Goal: Information Seeking & Learning: Find contact information

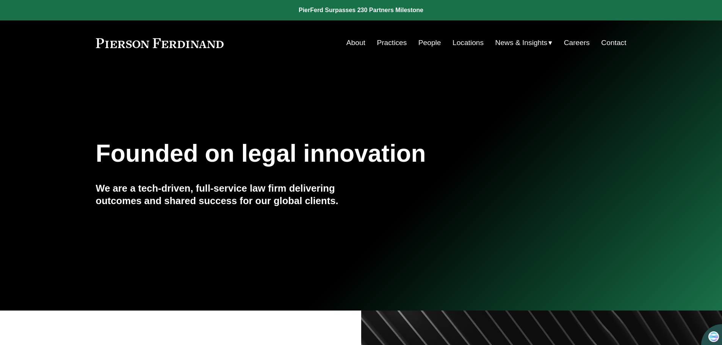
click at [431, 44] on link "People" at bounding box center [429, 43] width 23 height 14
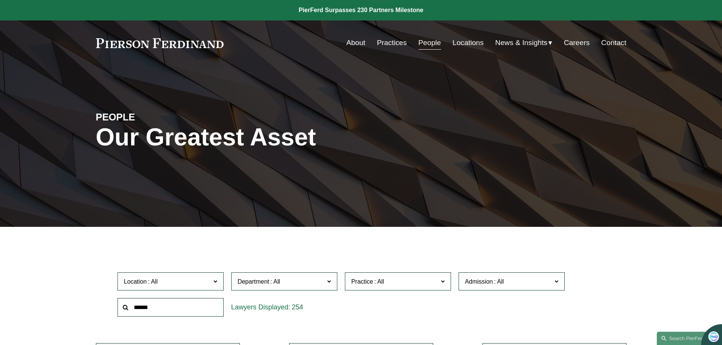
click at [142, 308] on input "text" at bounding box center [170, 307] width 106 height 19
type input "******"
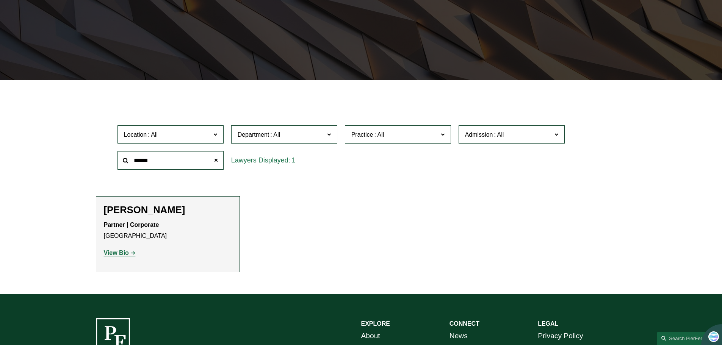
scroll to position [152, 0]
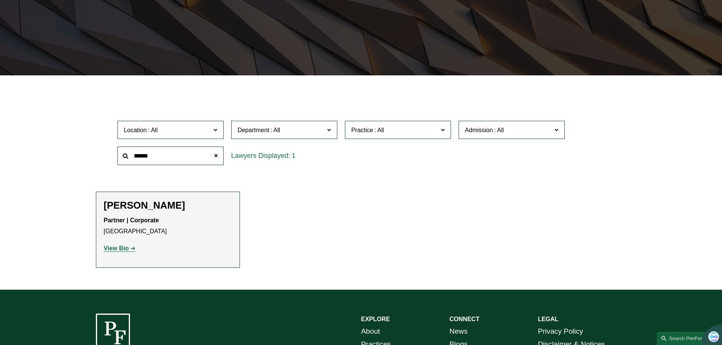
click at [114, 252] on strong "View Bio" at bounding box center [116, 248] width 25 height 6
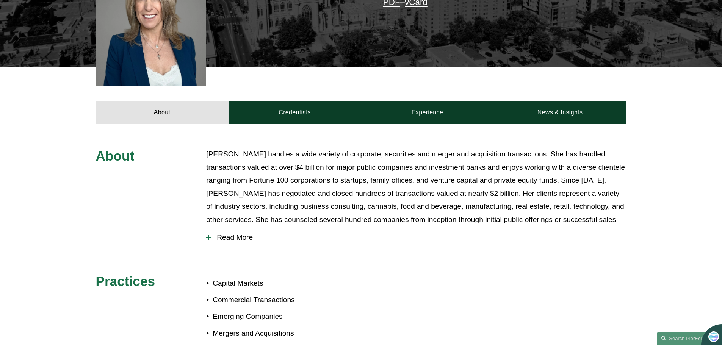
scroll to position [114, 0]
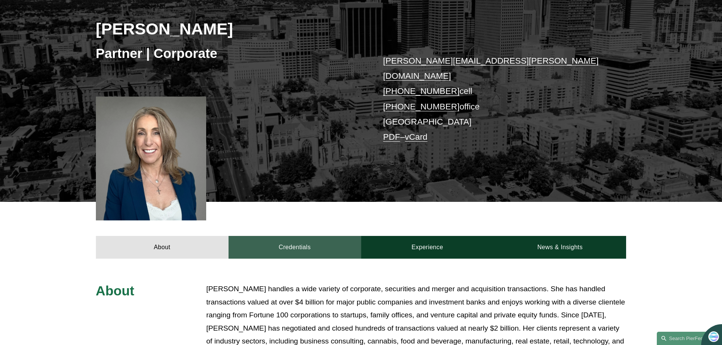
click at [297, 239] on link "Credentials" at bounding box center [294, 247] width 133 height 23
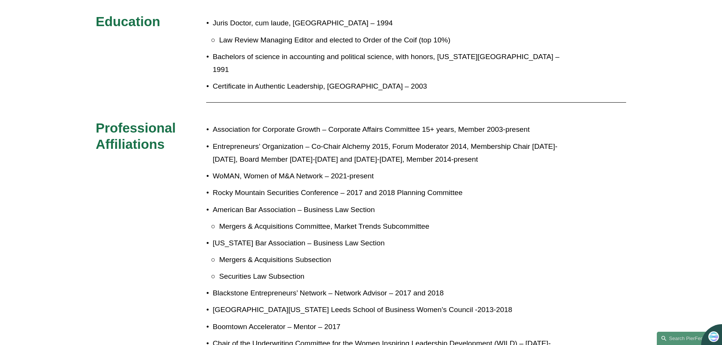
scroll to position [455, 0]
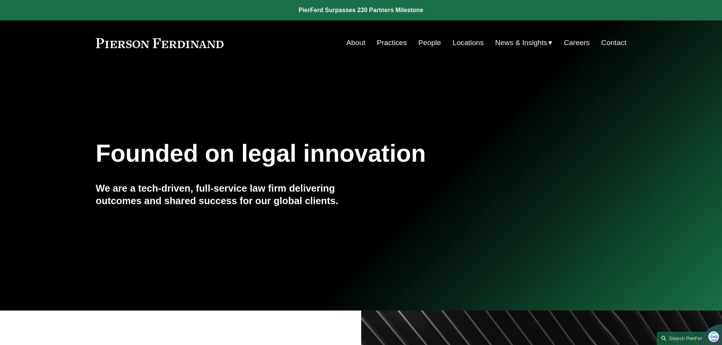
click at [423, 44] on link "People" at bounding box center [429, 43] width 23 height 14
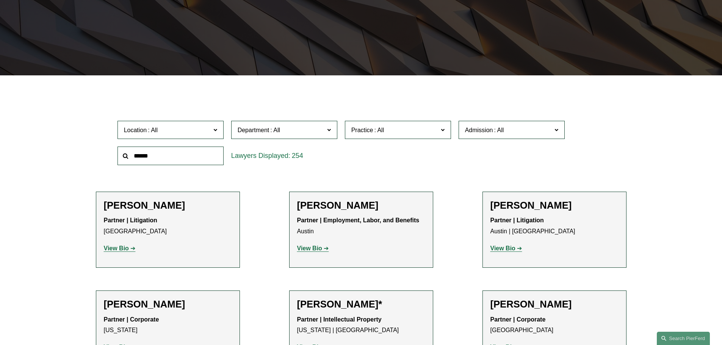
scroll to position [152, 0]
click at [146, 160] on input "text" at bounding box center [170, 156] width 106 height 19
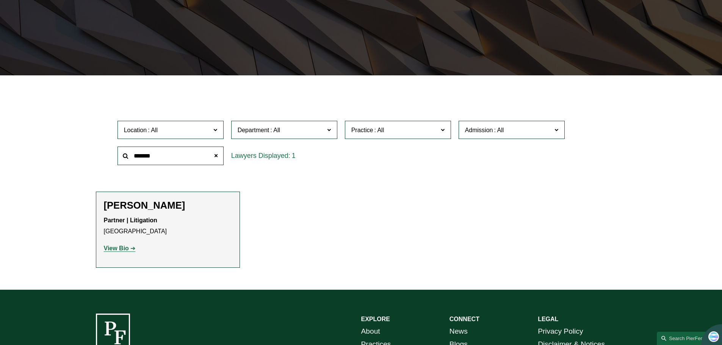
type input "*******"
click at [115, 248] on strong "View Bio" at bounding box center [116, 248] width 25 height 6
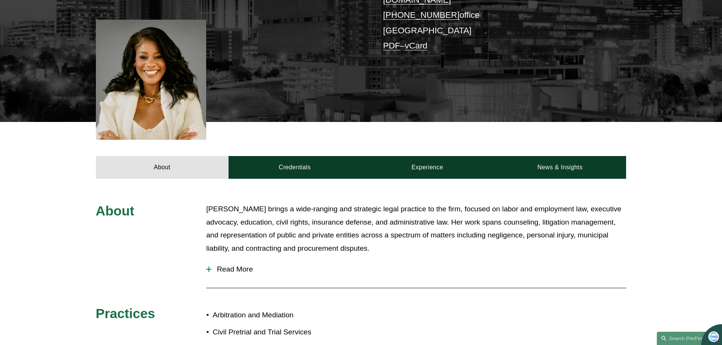
scroll to position [189, 0]
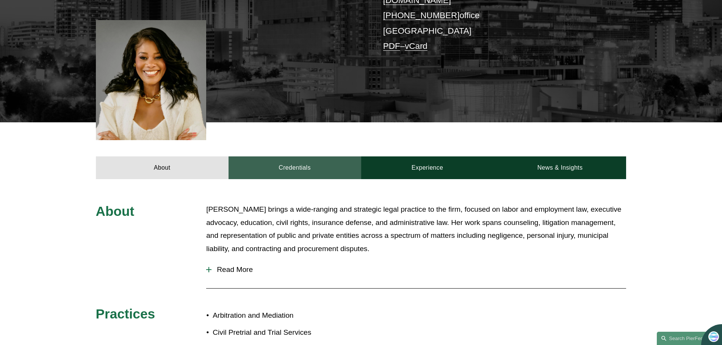
click at [310, 166] on link "Credentials" at bounding box center [294, 167] width 133 height 23
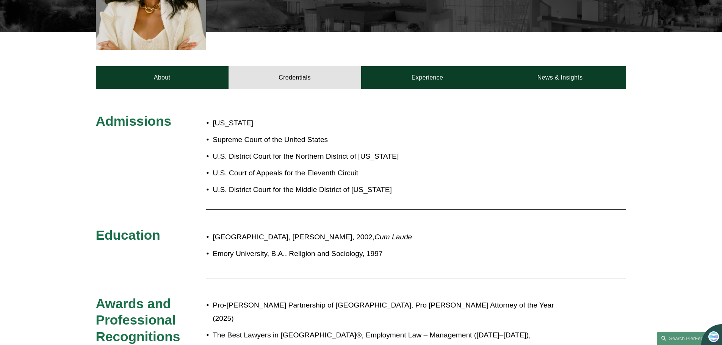
scroll to position [303, 0]
